Goal: Information Seeking & Learning: Compare options

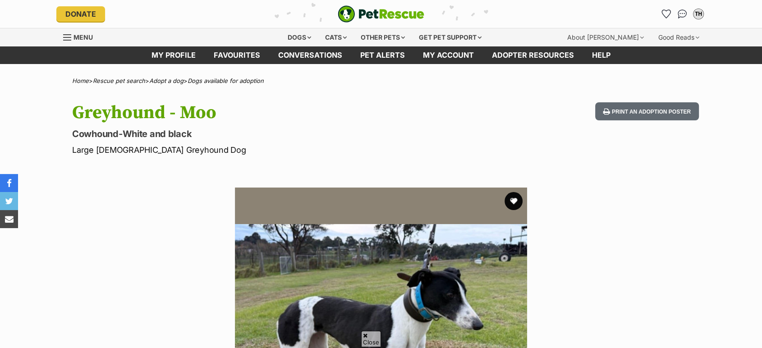
scroll to position [186, 0]
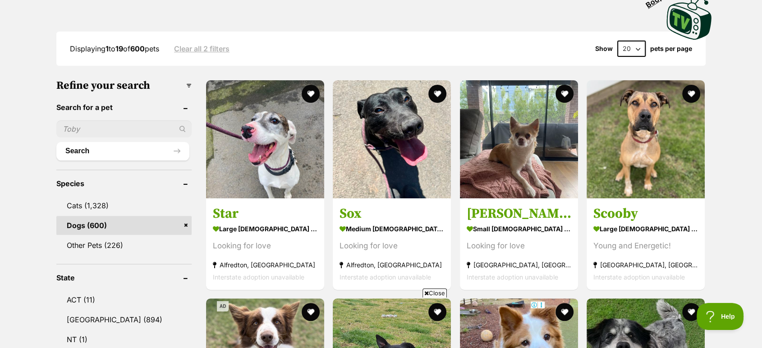
scroll to position [212, 0]
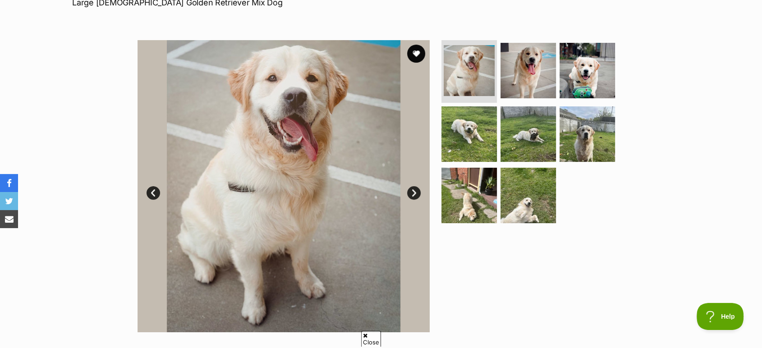
scroll to position [152, 0]
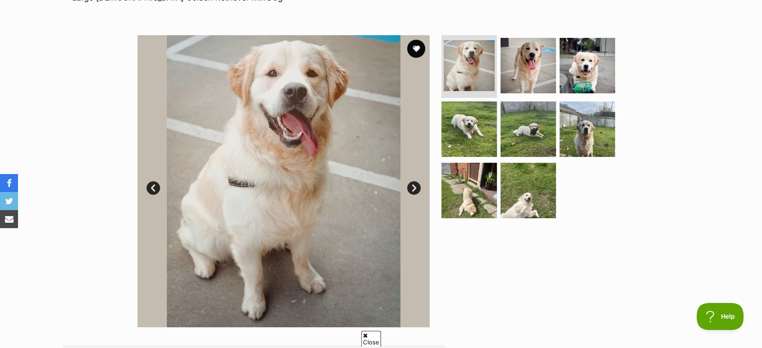
click at [415, 186] on link "Next" at bounding box center [414, 188] width 14 height 14
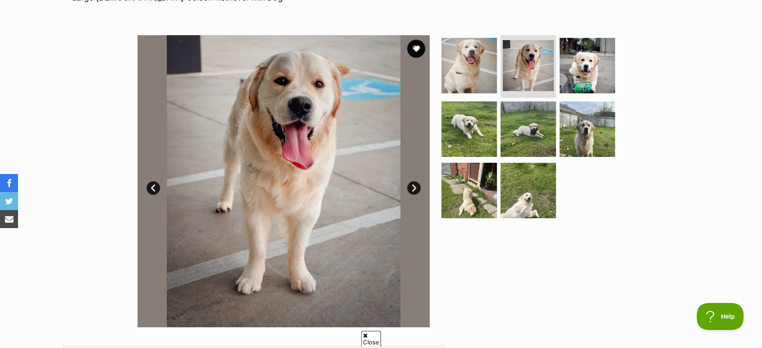
click at [415, 186] on link "Next" at bounding box center [414, 188] width 14 height 14
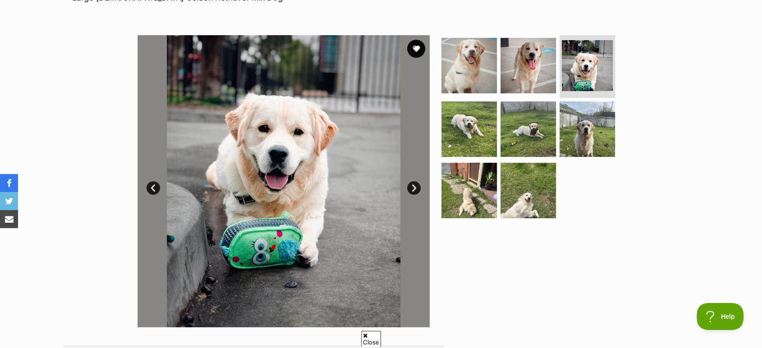
click at [415, 186] on link "Next" at bounding box center [414, 188] width 14 height 14
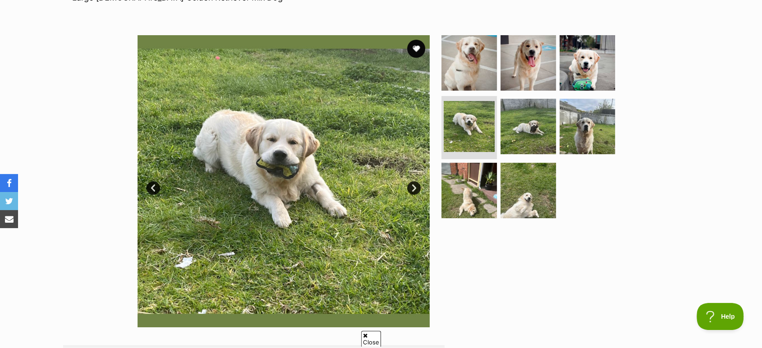
click at [415, 186] on link "Next" at bounding box center [414, 188] width 14 height 14
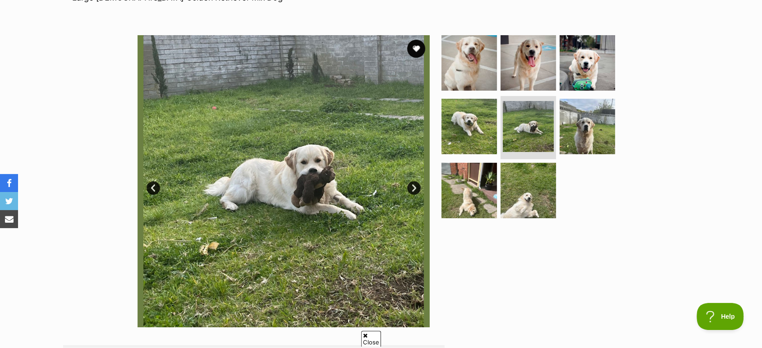
click at [415, 186] on link "Next" at bounding box center [414, 188] width 14 height 14
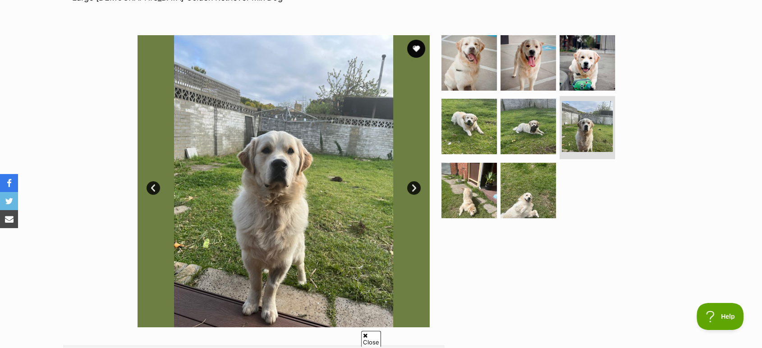
click at [415, 186] on link "Next" at bounding box center [414, 188] width 14 height 14
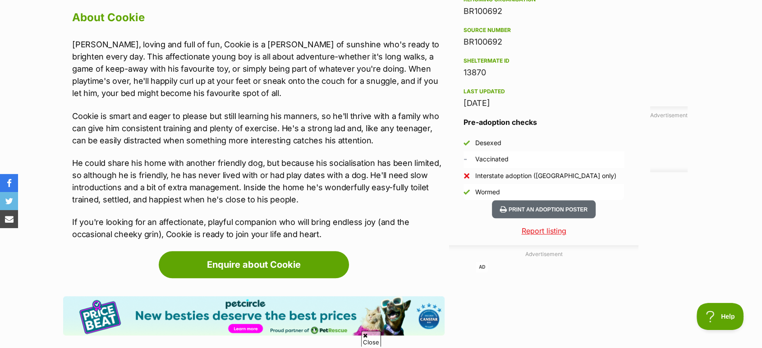
scroll to position [798, 0]
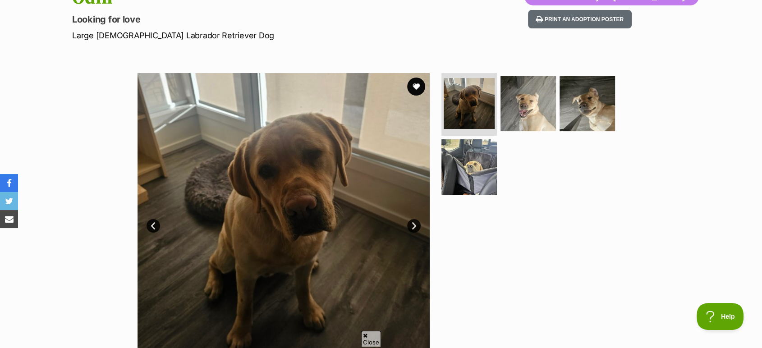
scroll to position [115, 0]
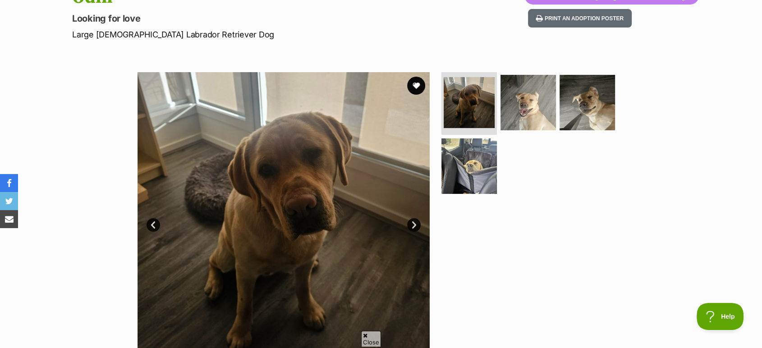
click at [415, 226] on link "Next" at bounding box center [414, 225] width 14 height 14
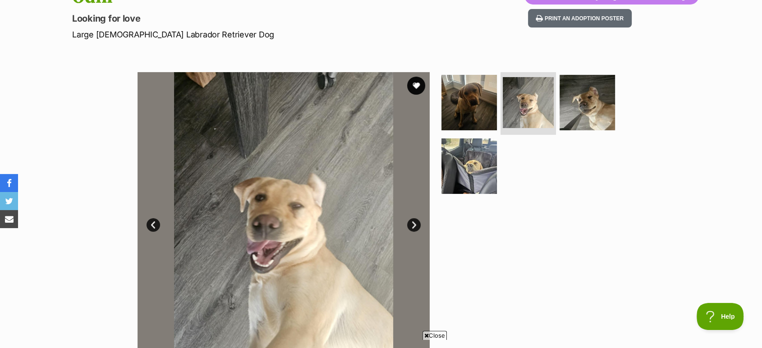
click at [415, 226] on link "Next" at bounding box center [414, 225] width 14 height 14
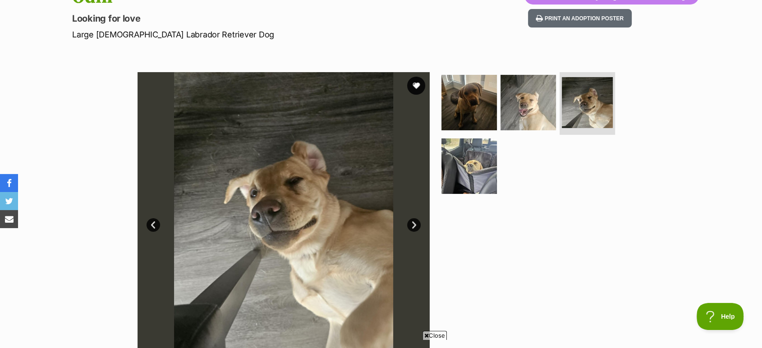
click at [415, 226] on link "Next" at bounding box center [414, 225] width 14 height 14
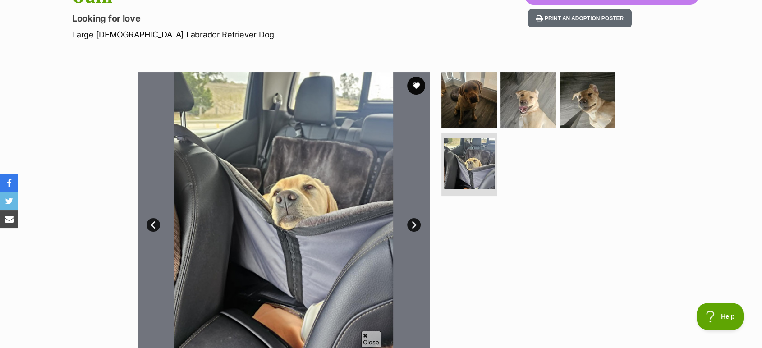
scroll to position [119, 0]
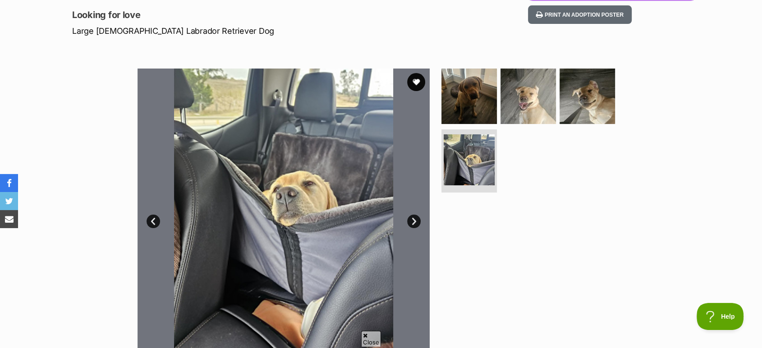
click at [416, 222] on link "Next" at bounding box center [414, 222] width 14 height 14
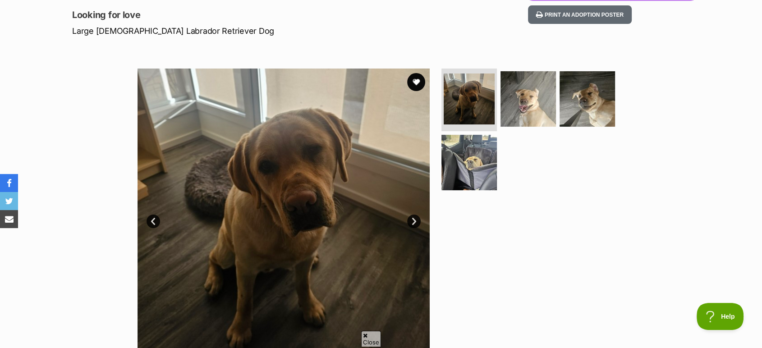
click at [416, 222] on link "Next" at bounding box center [414, 222] width 14 height 14
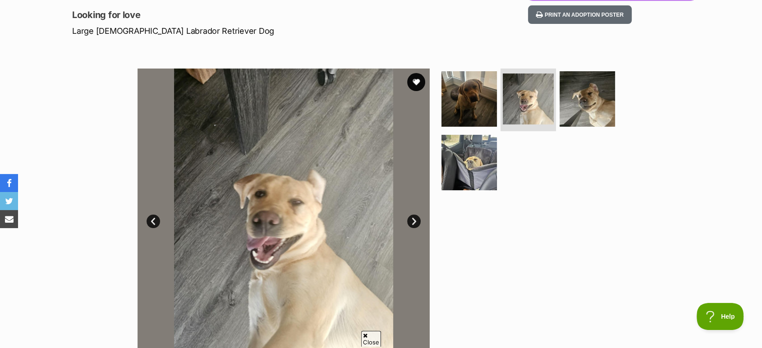
click at [416, 222] on link "Next" at bounding box center [414, 222] width 14 height 14
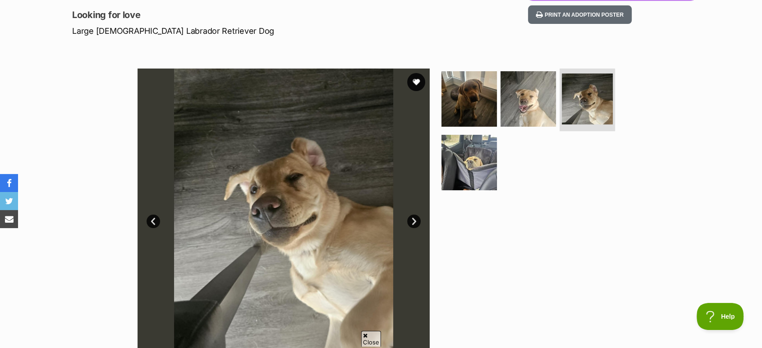
click at [416, 222] on link "Next" at bounding box center [414, 222] width 14 height 14
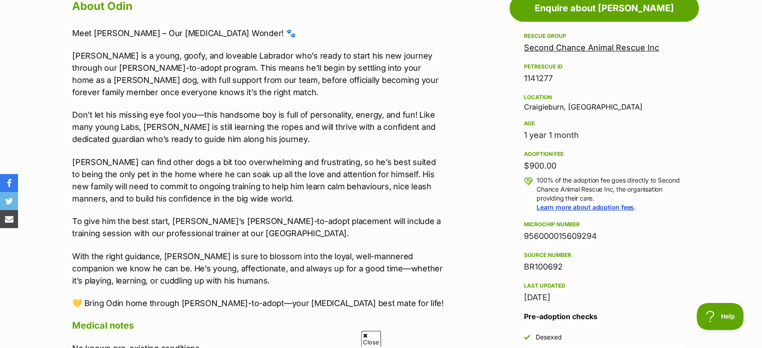
scroll to position [0, 0]
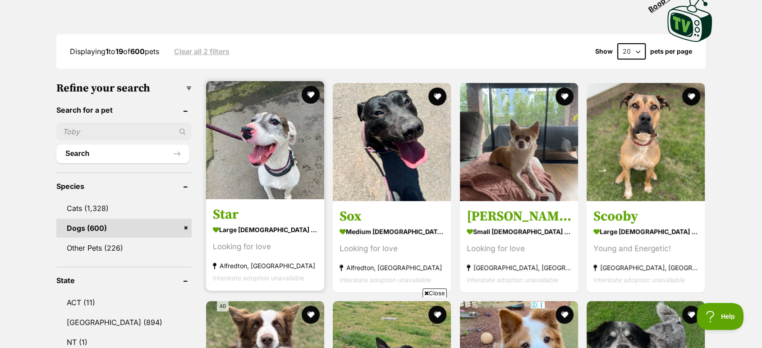
drag, startPoint x: 0, startPoint y: 0, endPoint x: 272, endPoint y: 123, distance: 298.0
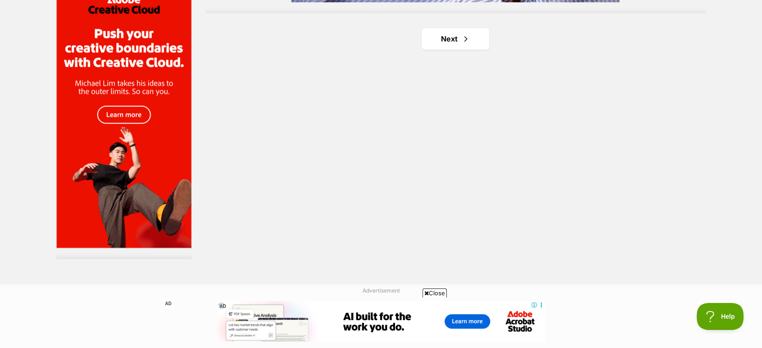
scroll to position [1592, 0]
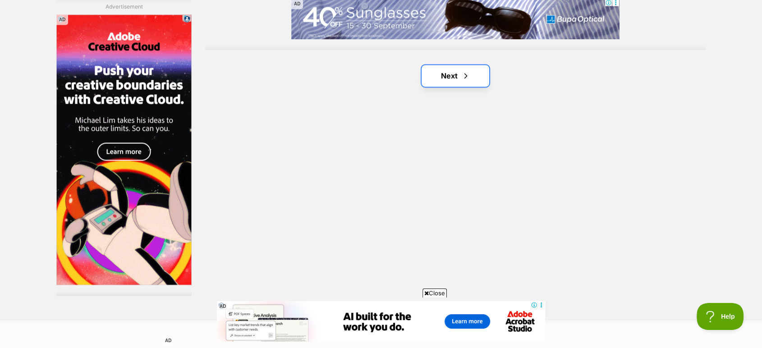
click at [459, 65] on link "Next" at bounding box center [456, 76] width 68 height 22
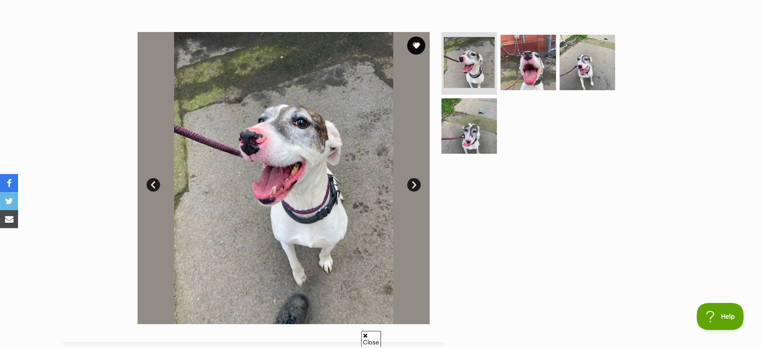
scroll to position [156, 0]
click at [411, 185] on link "Next" at bounding box center [414, 185] width 14 height 14
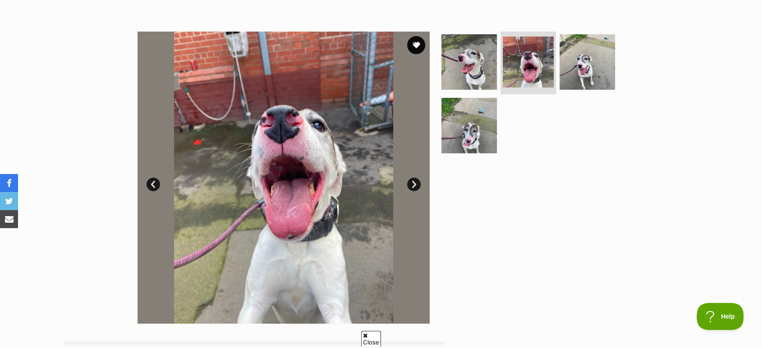
click at [411, 185] on link "Next" at bounding box center [414, 185] width 14 height 14
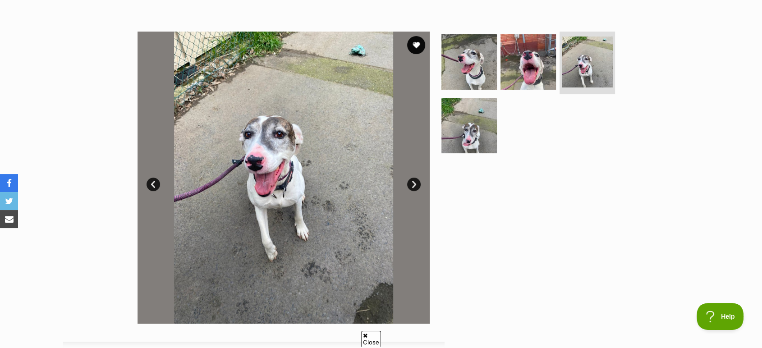
scroll to position [0, 0]
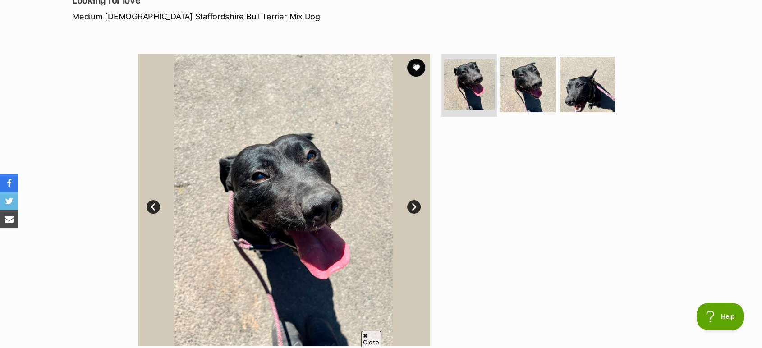
scroll to position [134, 0]
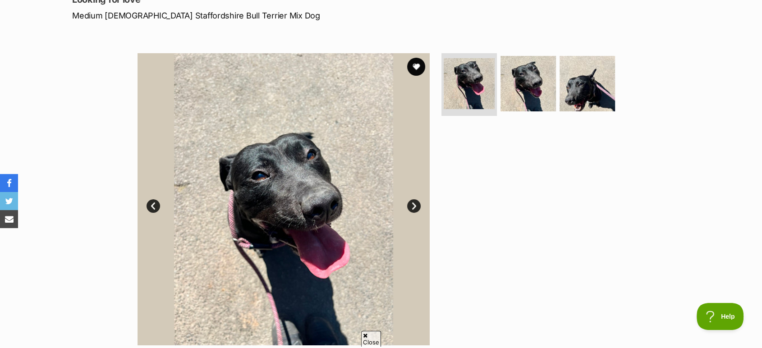
click at [414, 206] on link "Next" at bounding box center [414, 206] width 14 height 14
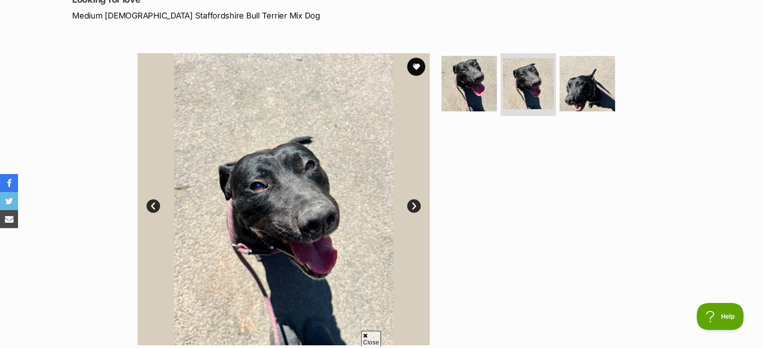
click at [414, 206] on link "Next" at bounding box center [414, 206] width 14 height 14
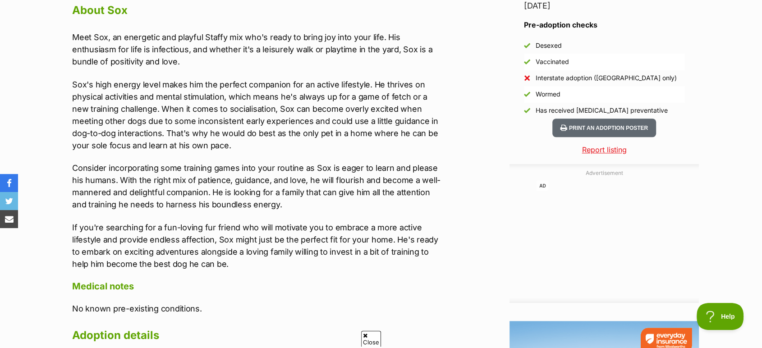
scroll to position [805, 0]
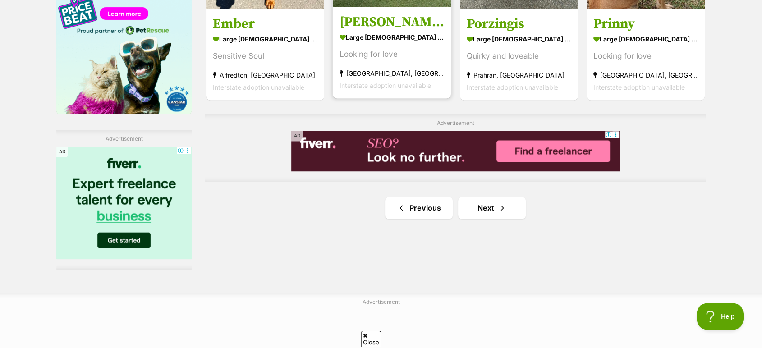
scroll to position [1461, 0]
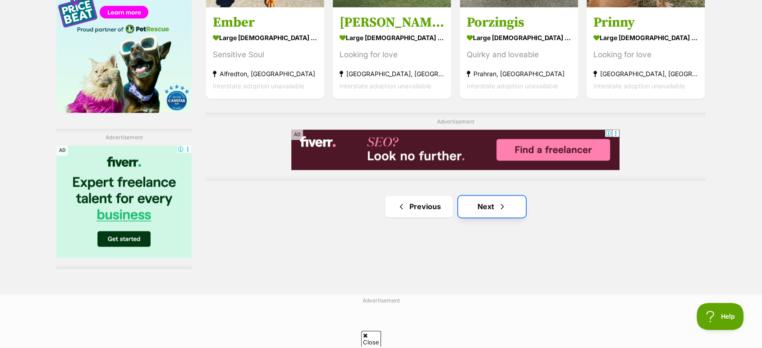
click at [483, 196] on link "Next" at bounding box center [492, 207] width 68 height 22
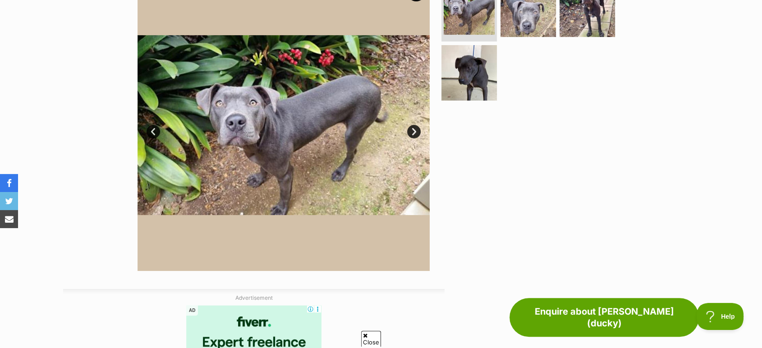
scroll to position [207, 0]
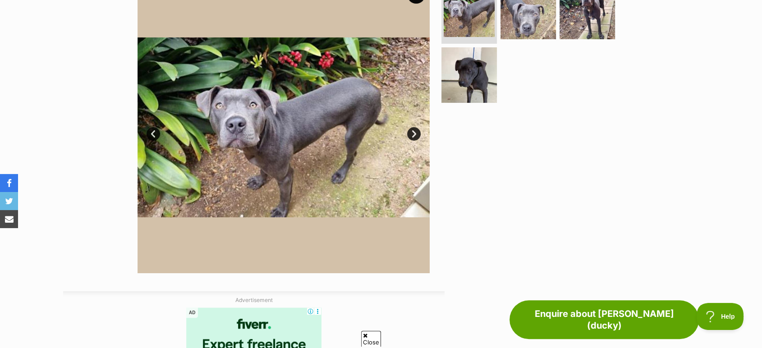
click at [416, 135] on link "Next" at bounding box center [414, 134] width 14 height 14
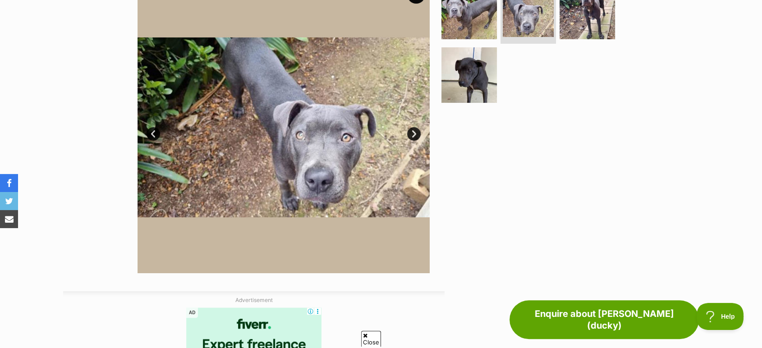
click at [416, 135] on link "Next" at bounding box center [414, 134] width 14 height 14
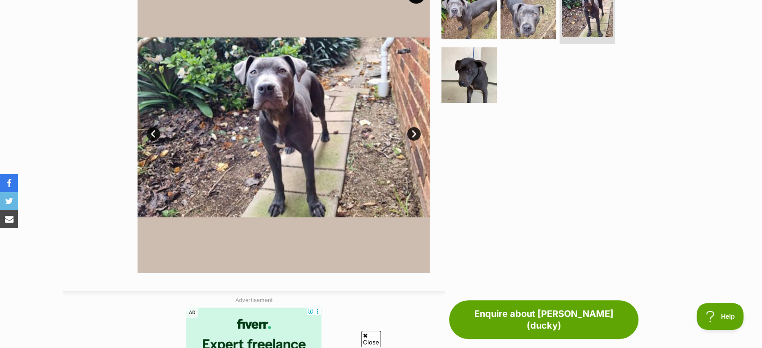
click at [416, 135] on link "Next" at bounding box center [414, 134] width 14 height 14
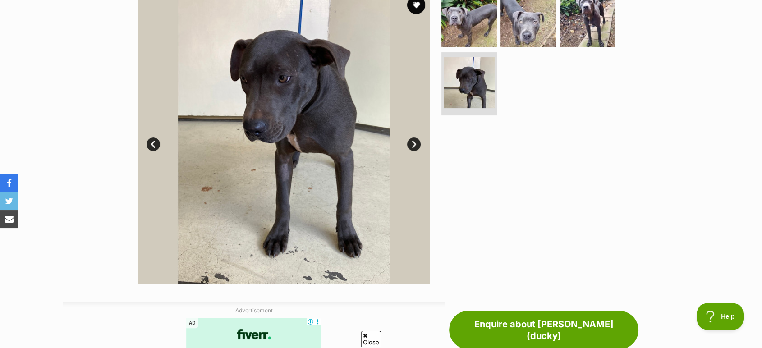
scroll to position [199, 0]
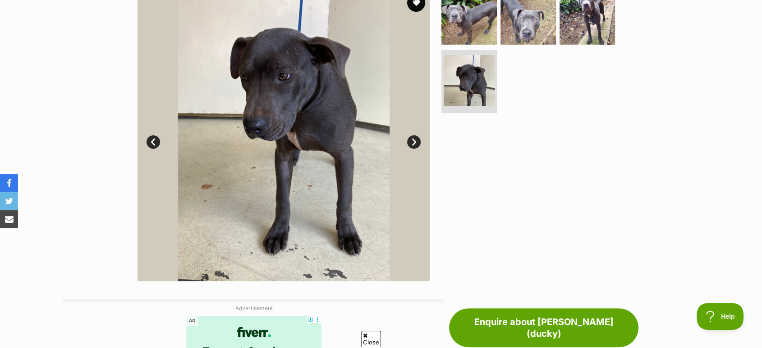
click at [413, 142] on link "Next" at bounding box center [414, 142] width 14 height 14
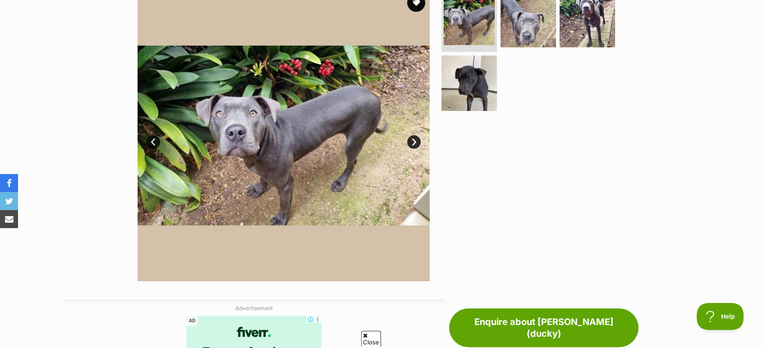
click at [413, 142] on link "Next" at bounding box center [414, 142] width 14 height 14
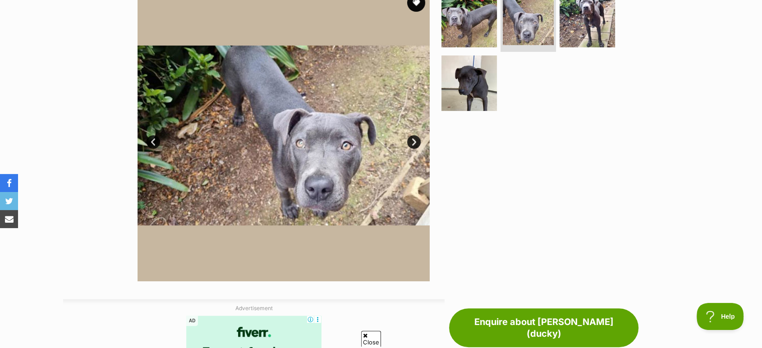
click at [413, 142] on link "Next" at bounding box center [414, 142] width 14 height 14
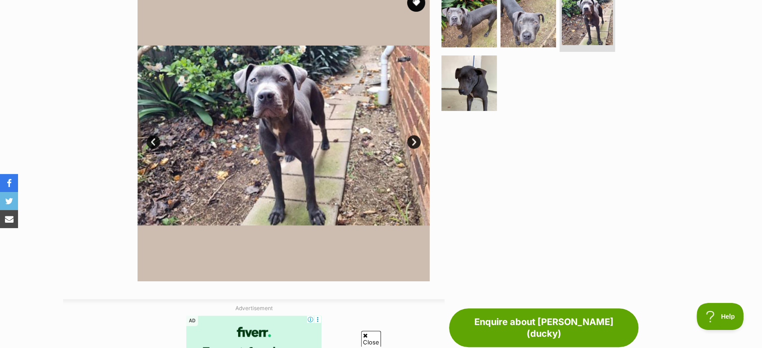
click at [413, 142] on link "Next" at bounding box center [414, 142] width 14 height 14
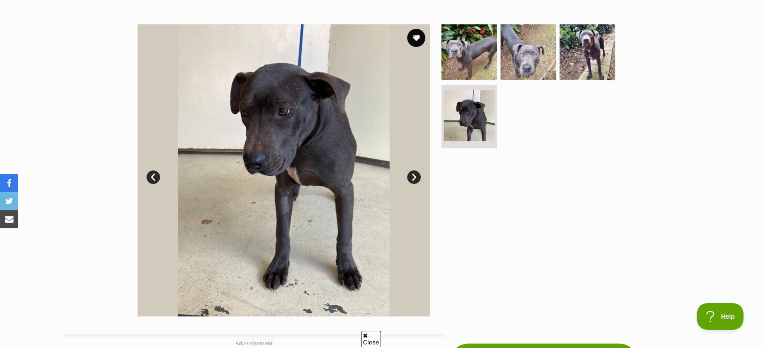
scroll to position [162, 0]
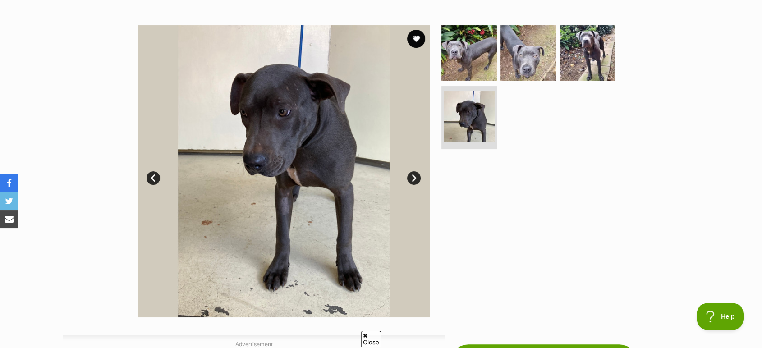
click at [416, 174] on link "Next" at bounding box center [414, 178] width 14 height 14
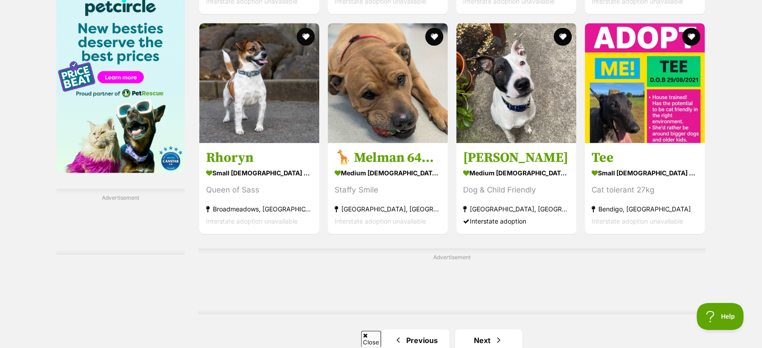
scroll to position [1393, 0]
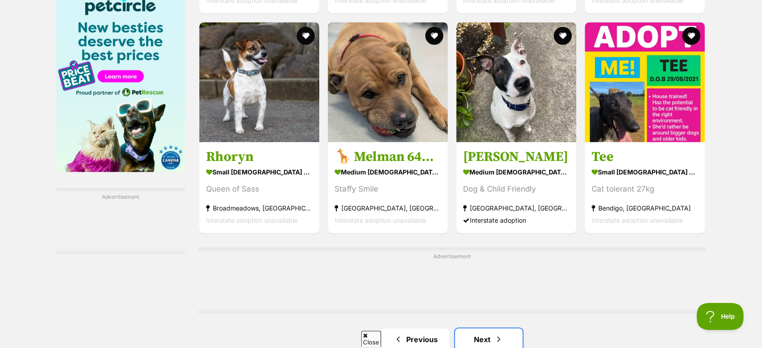
click at [498, 334] on span "Next page" at bounding box center [498, 339] width 9 height 11
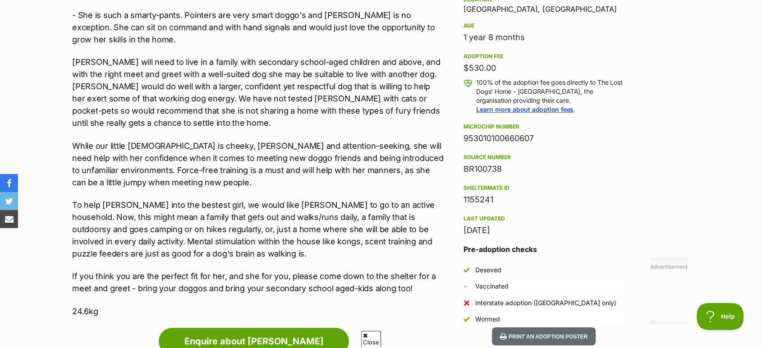
scroll to position [628, 0]
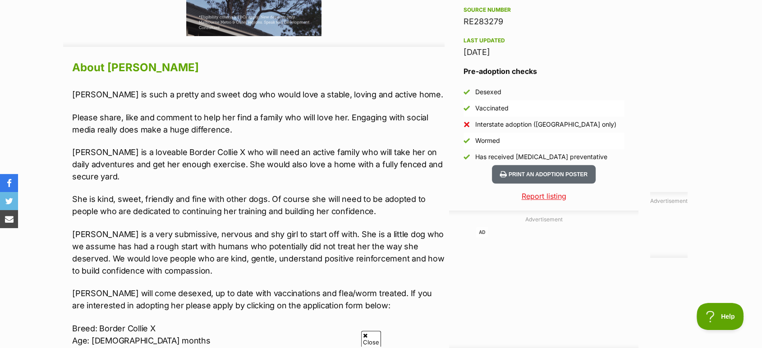
scroll to position [752, 0]
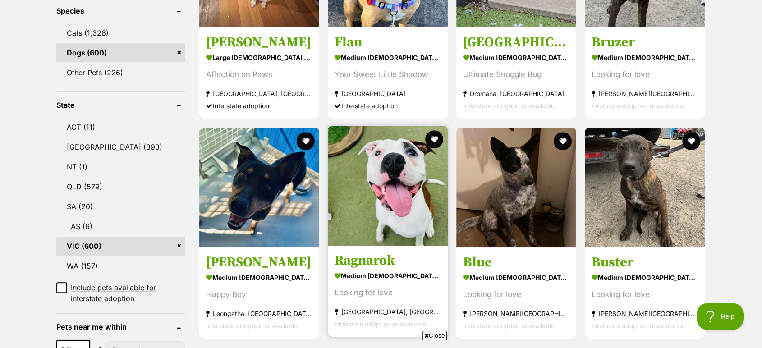
scroll to position [388, 0]
